Goal: Navigation & Orientation: Find specific page/section

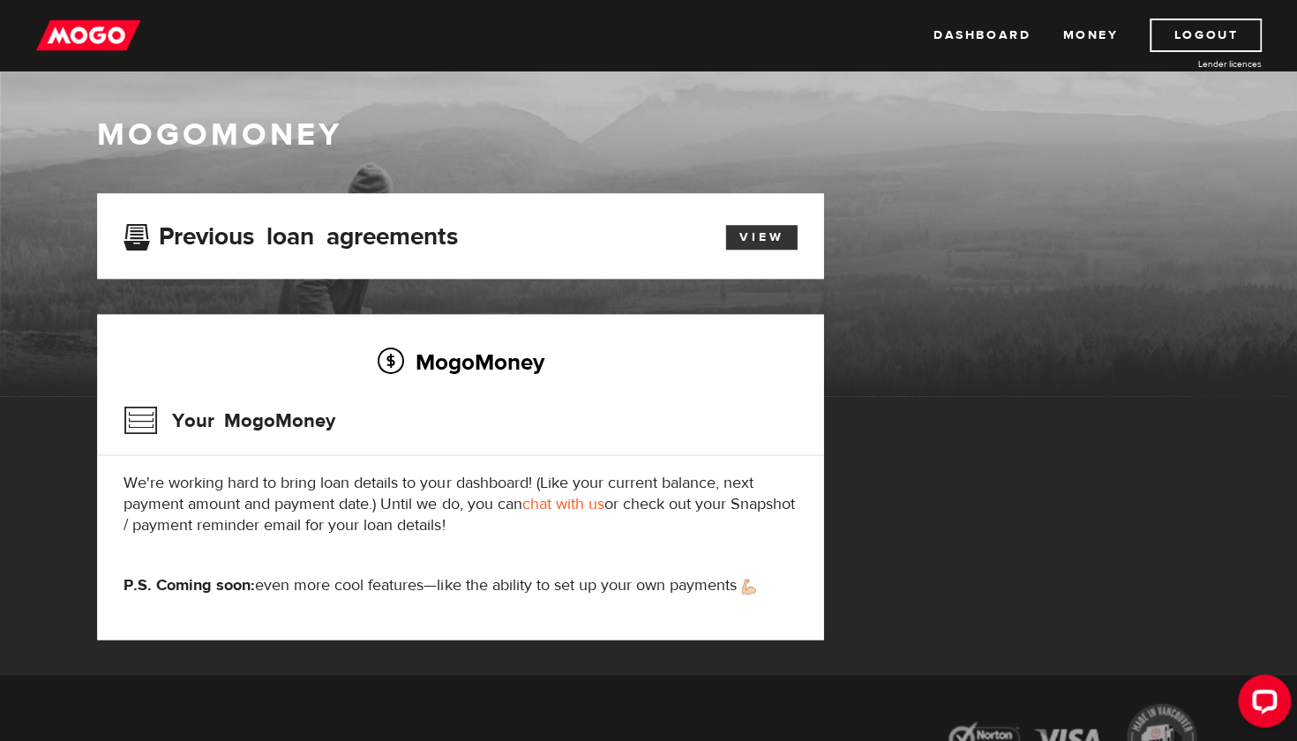
click at [764, 234] on link "View" at bounding box center [760, 237] width 71 height 25
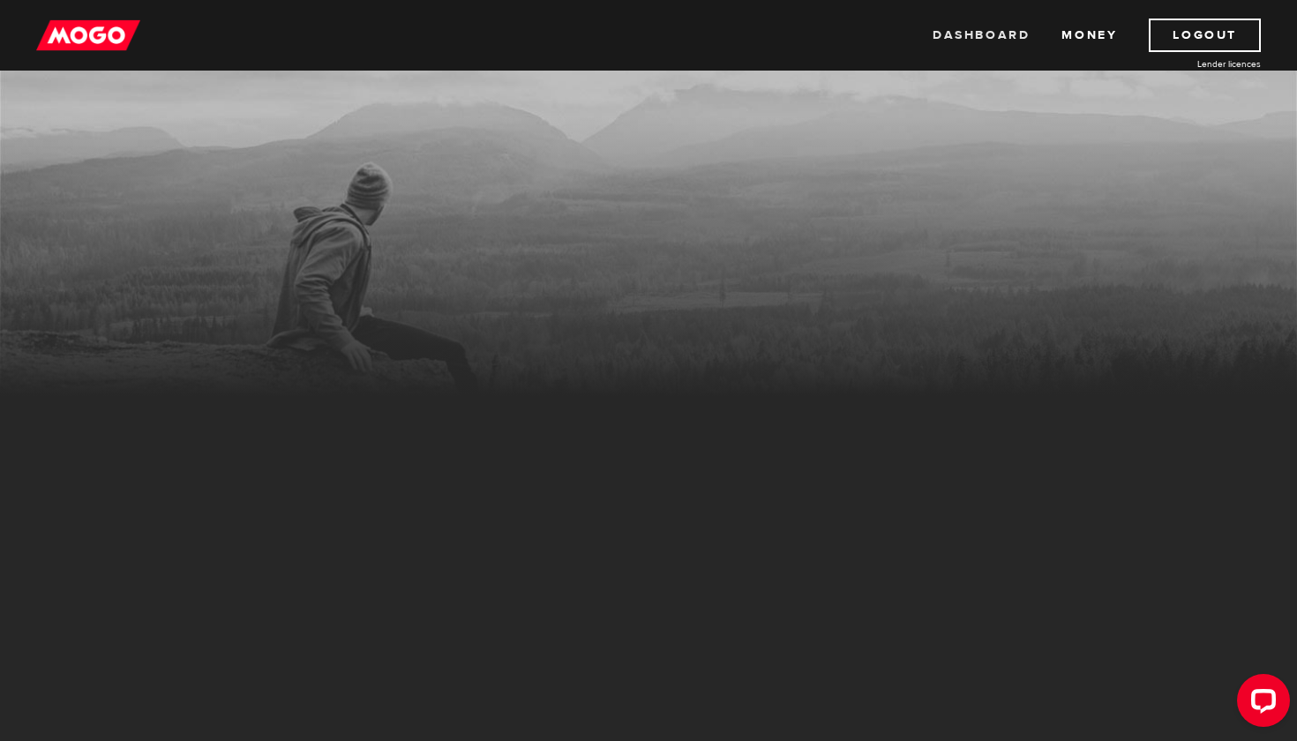
click at [977, 35] on link "Dashboard" at bounding box center [981, 36] width 97 height 34
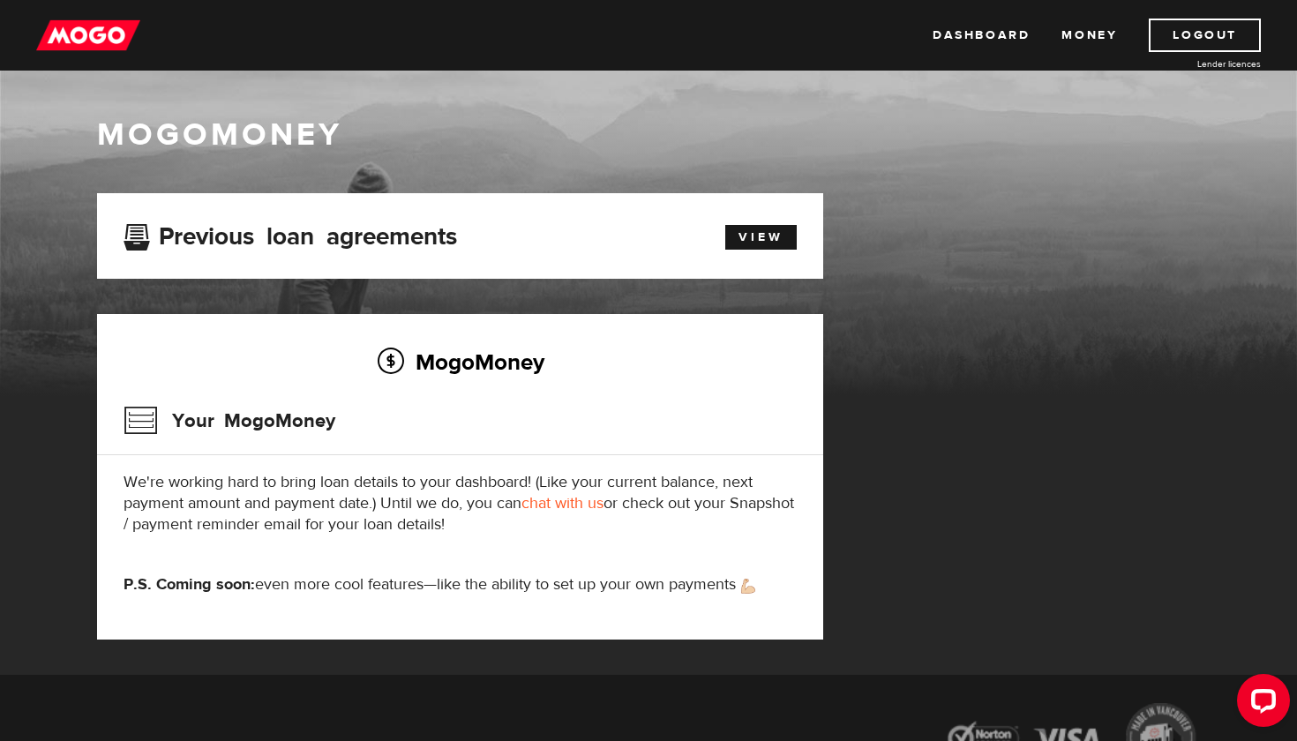
click at [90, 35] on img at bounding box center [88, 36] width 104 height 34
click at [106, 38] on img at bounding box center [88, 36] width 104 height 34
